Goal: Information Seeking & Learning: Find specific fact

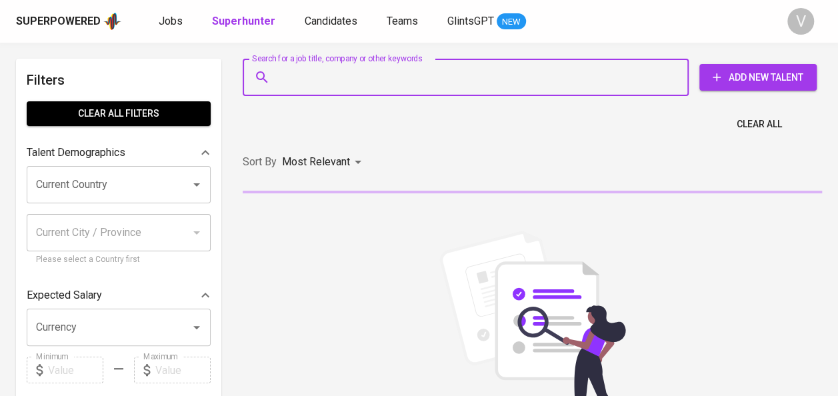
click at [326, 82] on input "Search for a job title, company or other keywords" at bounding box center [468, 77] width 387 height 25
paste input "narisab basir"
type input "narisab basir"
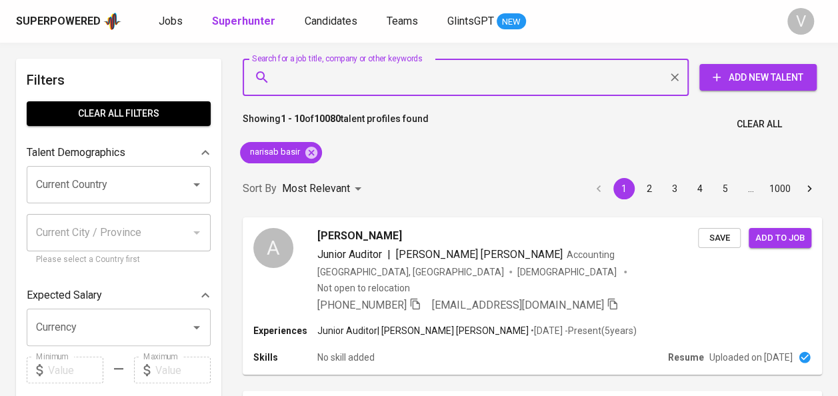
click at [371, 85] on input "Search for a job title, company or other keywords" at bounding box center [468, 77] width 387 height 25
paste input "Human Resources Staff at Airkon Pratama"
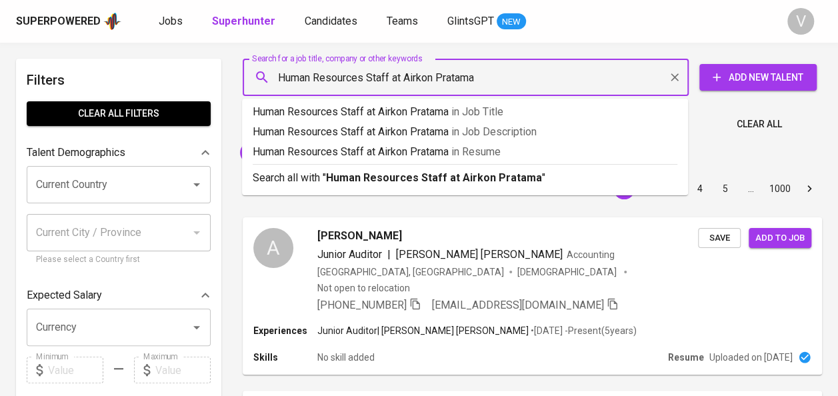
click at [405, 81] on input "Human Resources Staff at Airkon Pratama" at bounding box center [468, 77] width 387 height 25
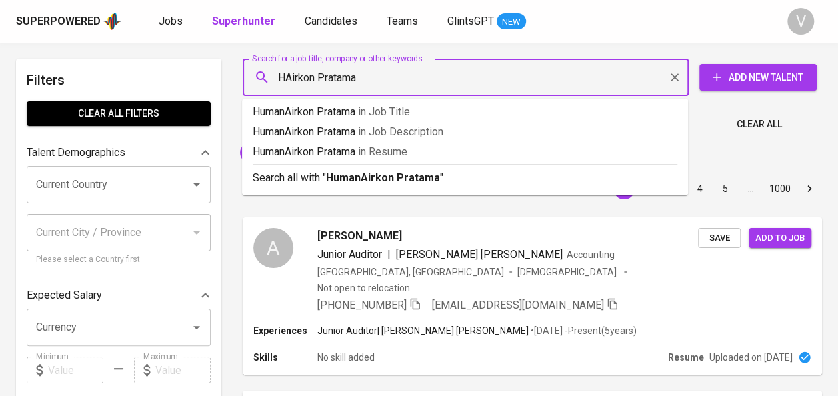
type input "Airkon Pratama"
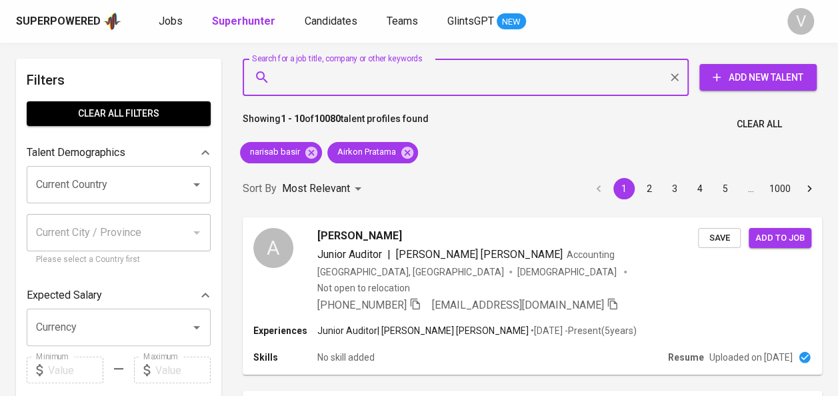
click at [371, 85] on input "Search for a job title, company or other keywords" at bounding box center [468, 77] width 387 height 25
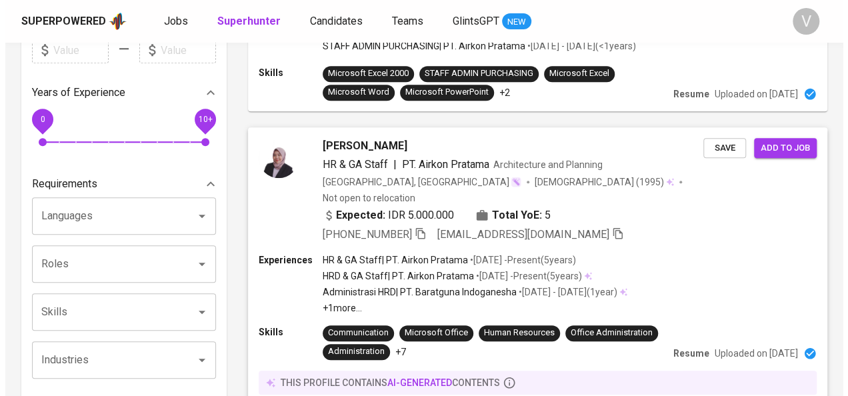
scroll to position [322, 0]
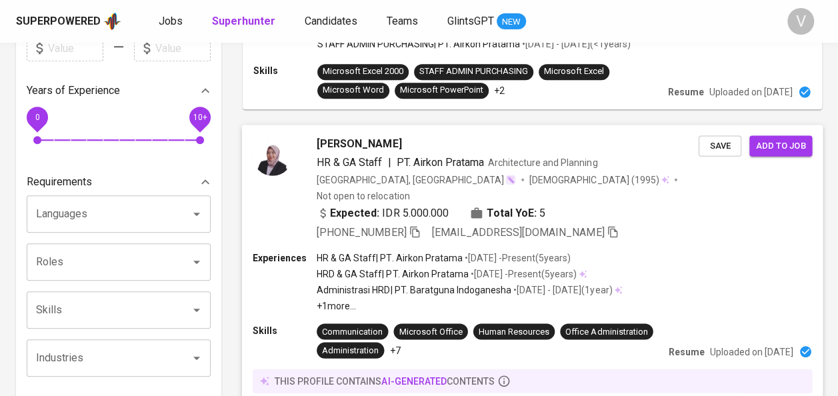
click at [350, 135] on span "[PERSON_NAME]" at bounding box center [359, 143] width 85 height 16
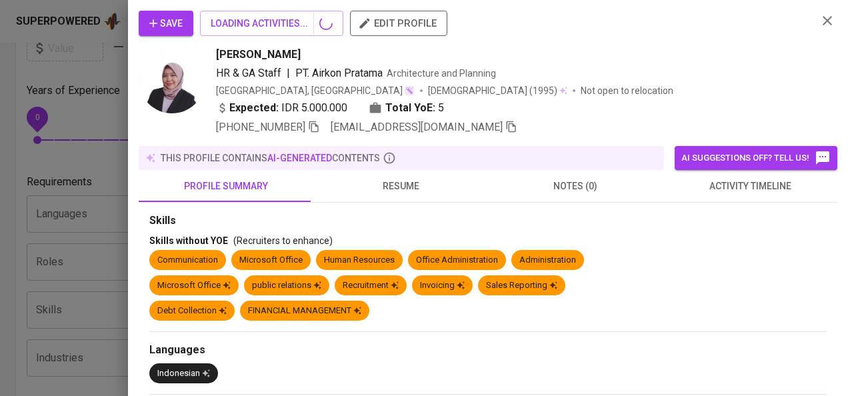
drag, startPoint x: 350, startPoint y: 133, endPoint x: 407, endPoint y: 197, distance: 86.0
click at [407, 197] on button "resume" at bounding box center [400, 186] width 175 height 32
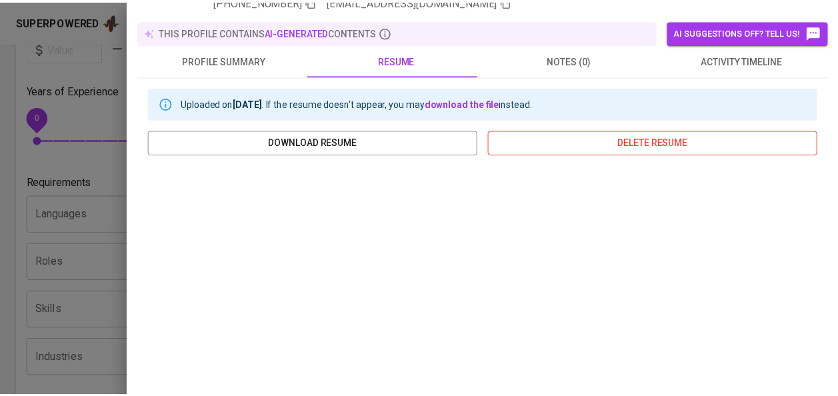
scroll to position [0, 0]
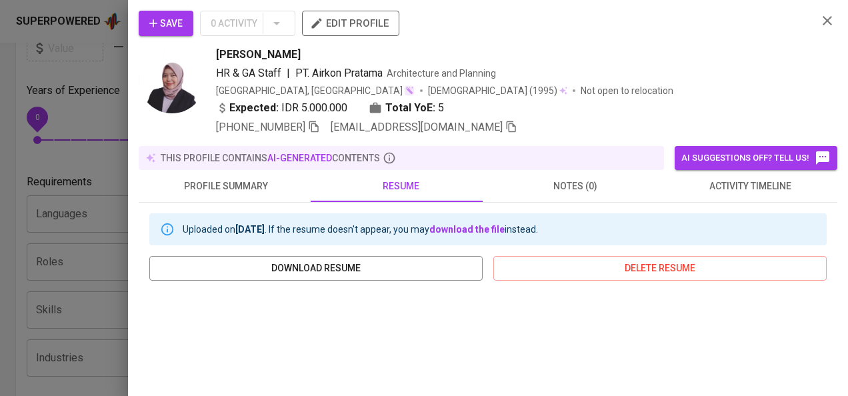
click at [80, 151] on div at bounding box center [424, 198] width 848 height 396
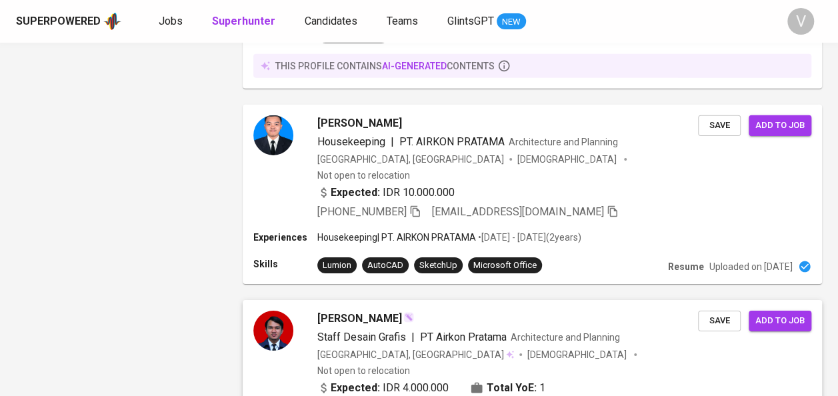
scroll to position [2199, 0]
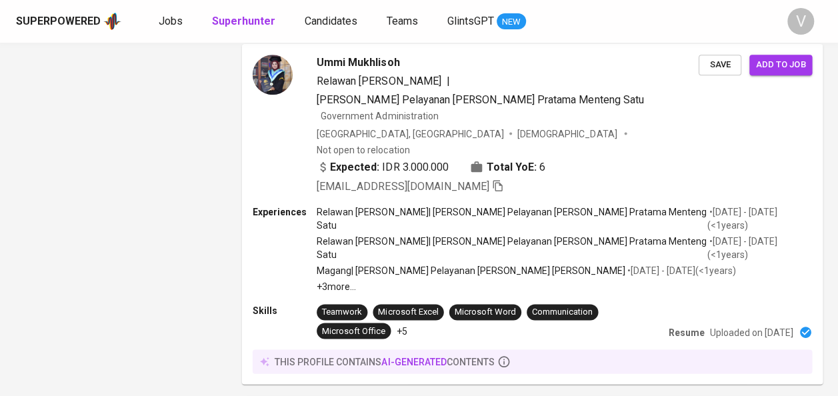
scroll to position [2299, 0]
